Goal: Task Accomplishment & Management: Use online tool/utility

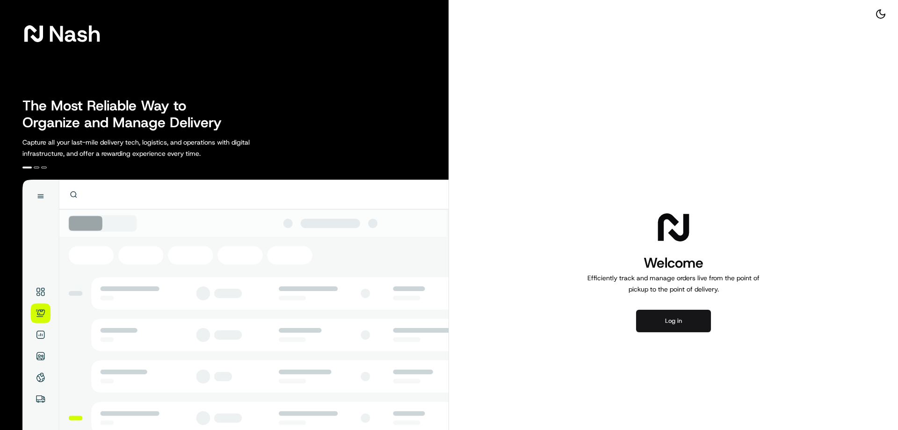
click at [648, 327] on button "Log in" at bounding box center [673, 321] width 75 height 22
